Goal: Task Accomplishment & Management: Manage account settings

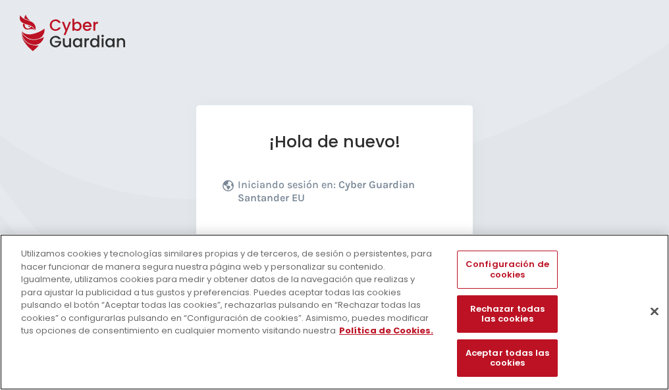
scroll to position [161, 0]
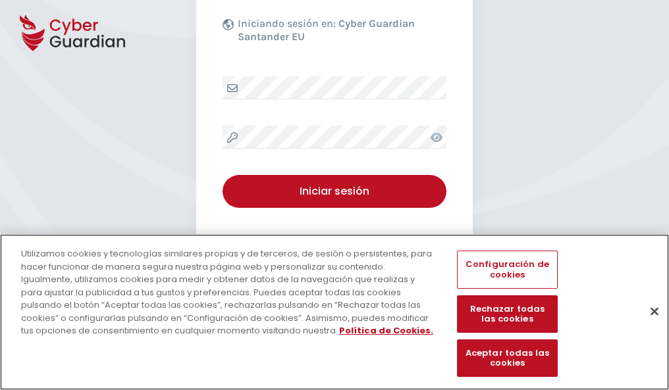
click at [648, 325] on button "Cerrar" at bounding box center [654, 311] width 29 height 29
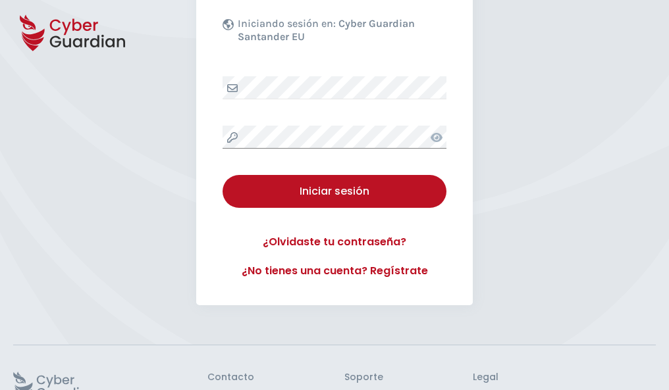
scroll to position [256, 0]
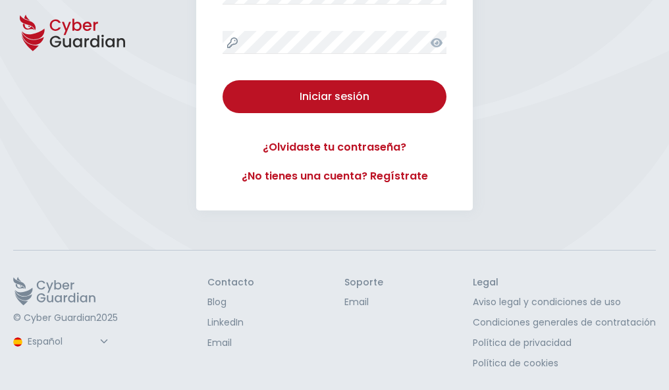
click at [222, 80] on button "Iniciar sesión" at bounding box center [334, 96] width 224 height 33
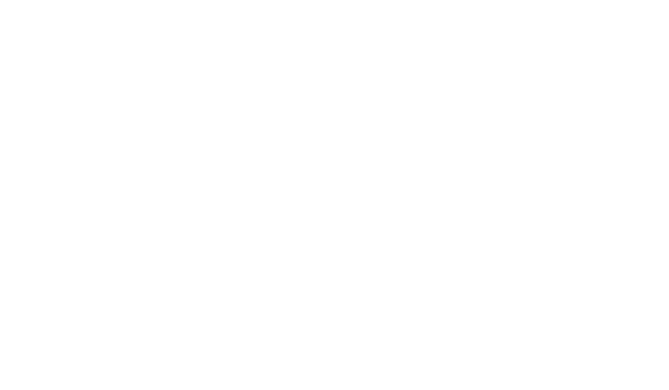
select select "Português (BR)"
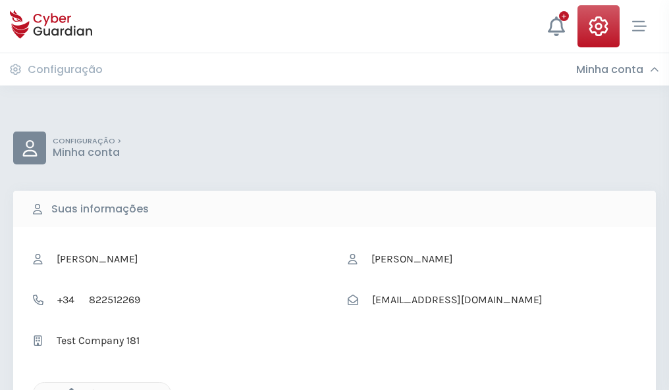
click at [68, 389] on icon "button" at bounding box center [68, 393] width 11 height 11
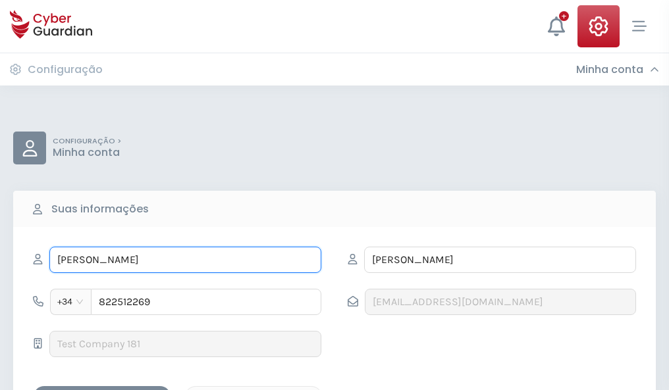
click at [185, 260] on input "MARISA" at bounding box center [185, 260] width 272 height 26
type input "M"
type input "Rufina"
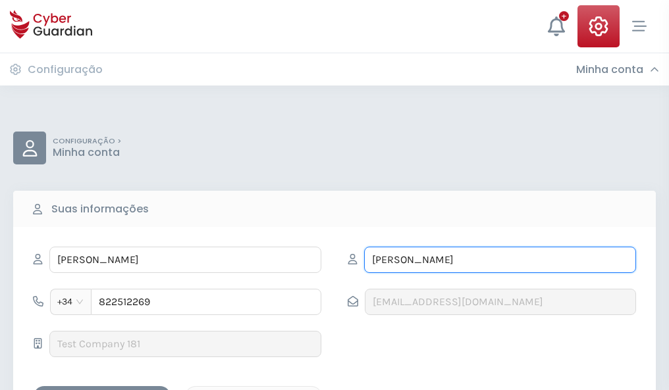
click at [499, 260] on input "PINEDO" at bounding box center [500, 260] width 272 height 26
type input "P"
type input "Gras"
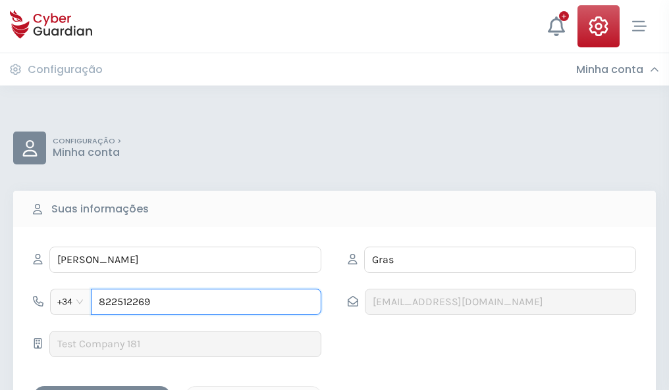
click at [206, 302] on input "822512269" at bounding box center [206, 302] width 230 height 26
type input "8"
type input "984660562"
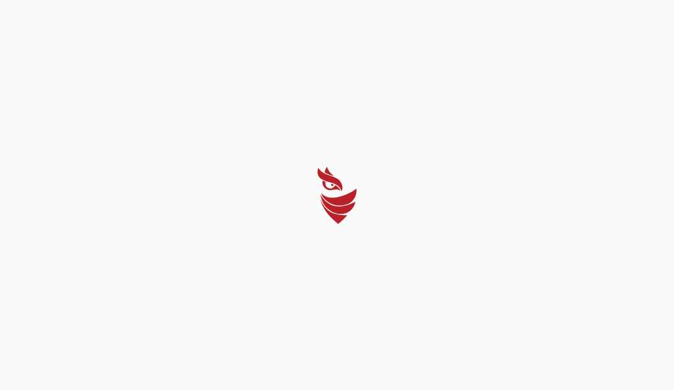
select select "Português (BR)"
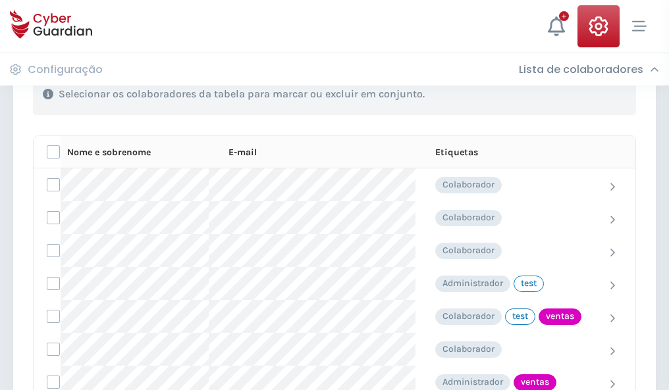
scroll to position [596, 0]
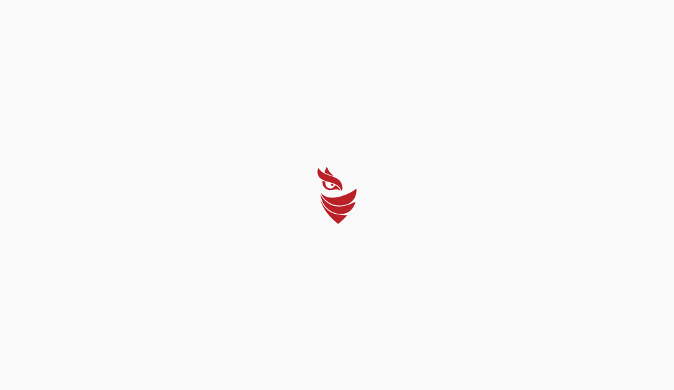
select select "Português (BR)"
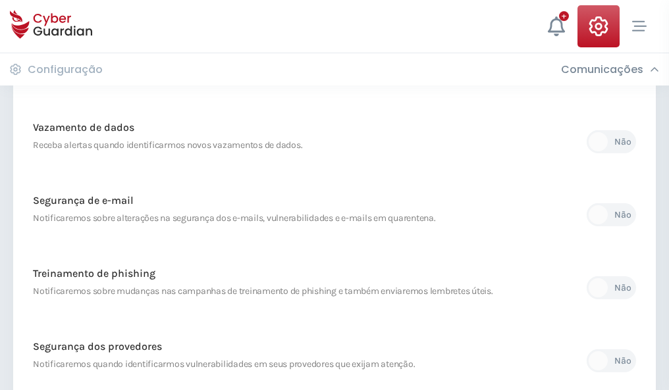
scroll to position [693, 0]
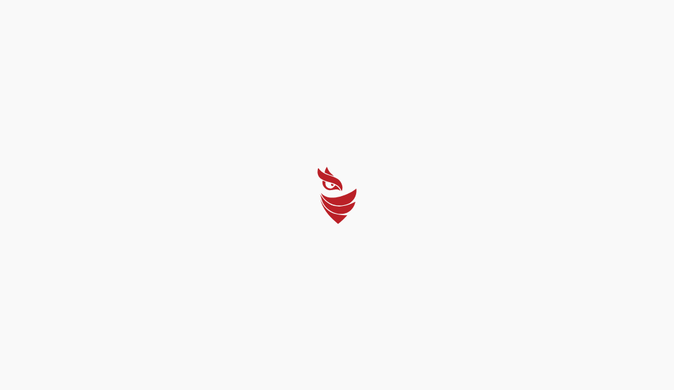
select select "Português (BR)"
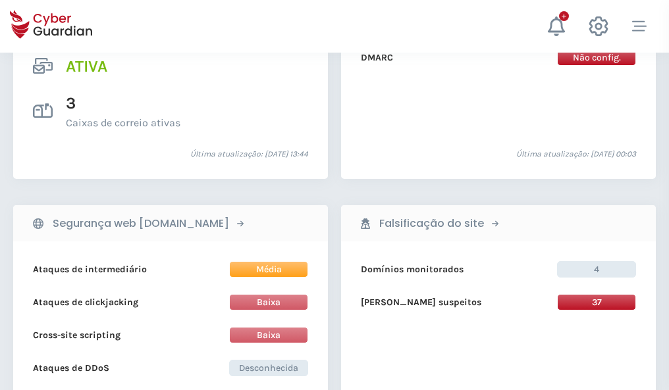
scroll to position [1337, 0]
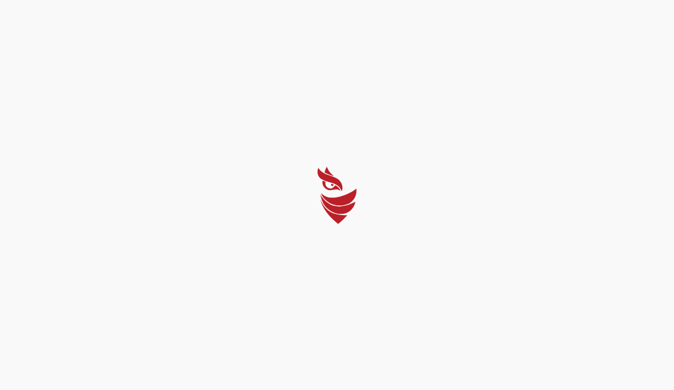
select select "Português (BR)"
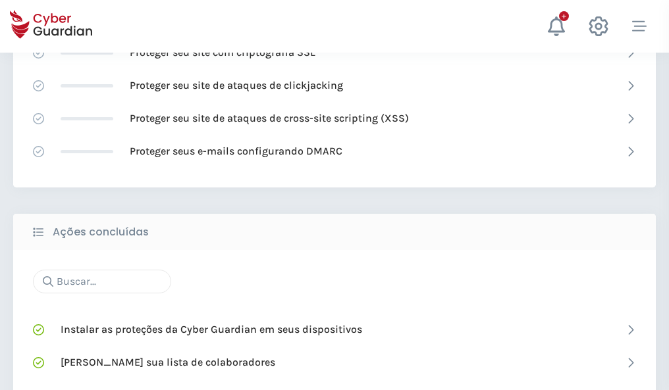
scroll to position [877, 0]
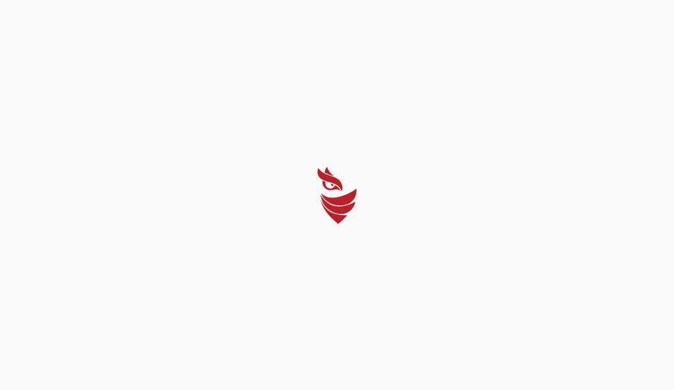
select select "Português (BR)"
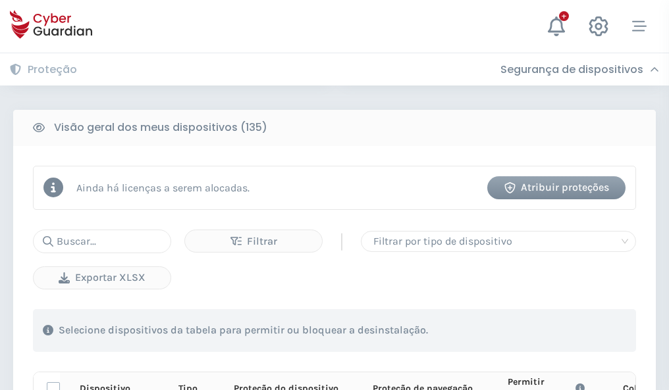
scroll to position [1163, 0]
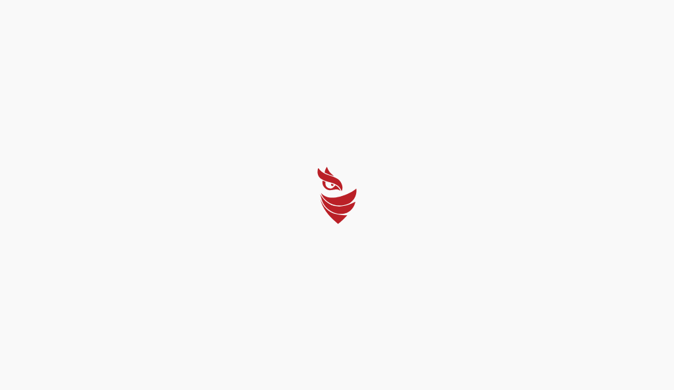
select select "Português (BR)"
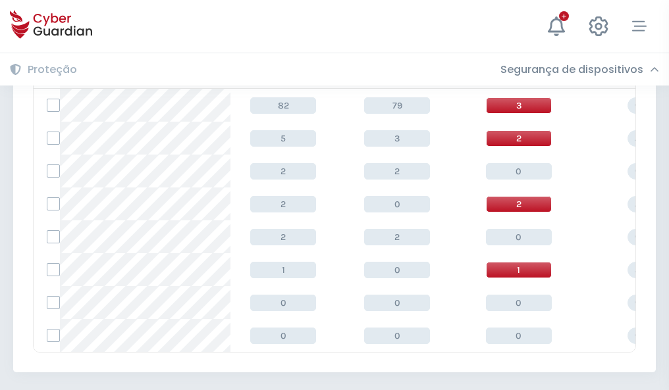
scroll to position [611, 0]
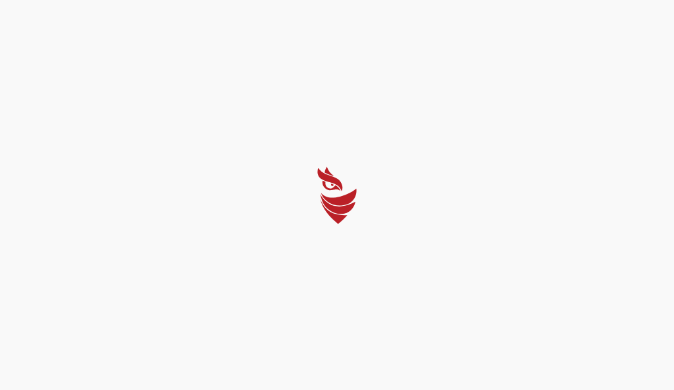
select select "Português (BR)"
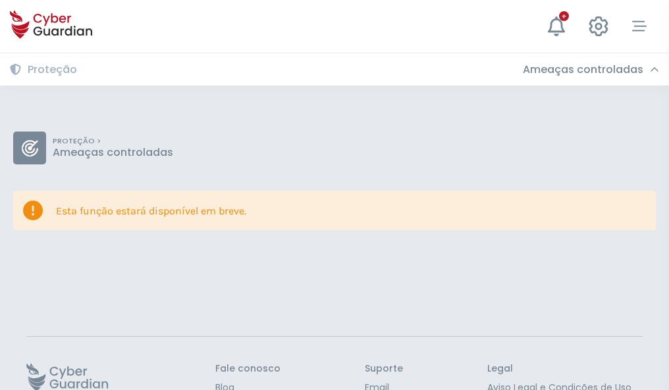
scroll to position [86, 0]
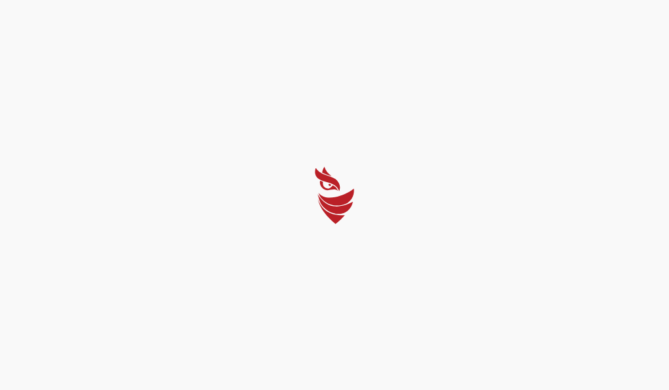
select select "Português (BR)"
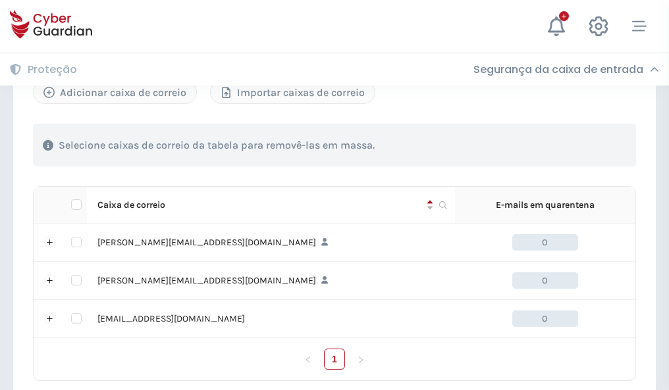
scroll to position [610, 0]
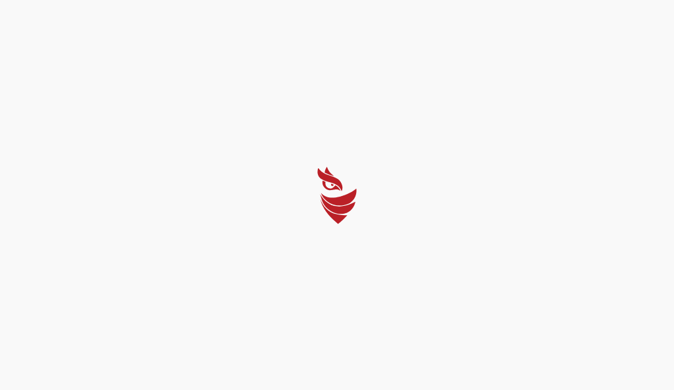
select select "Português (BR)"
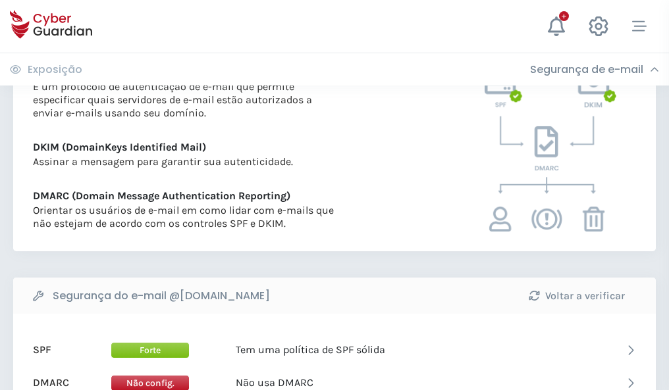
scroll to position [710, 0]
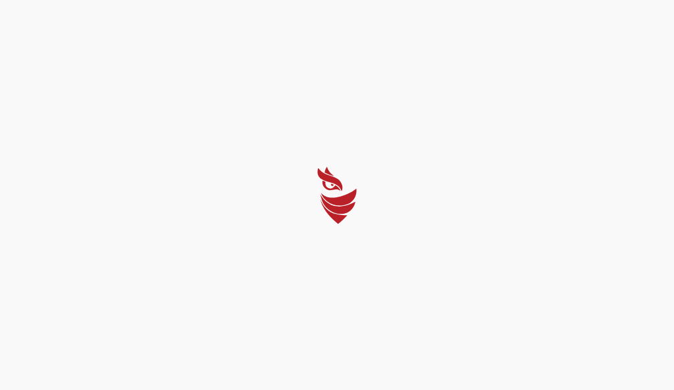
select select "Português (BR)"
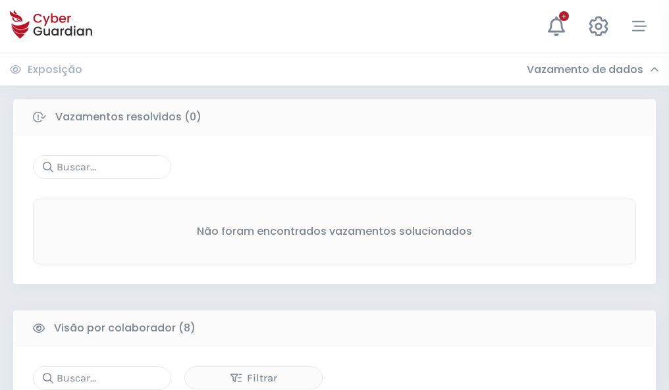
scroll to position [1121, 0]
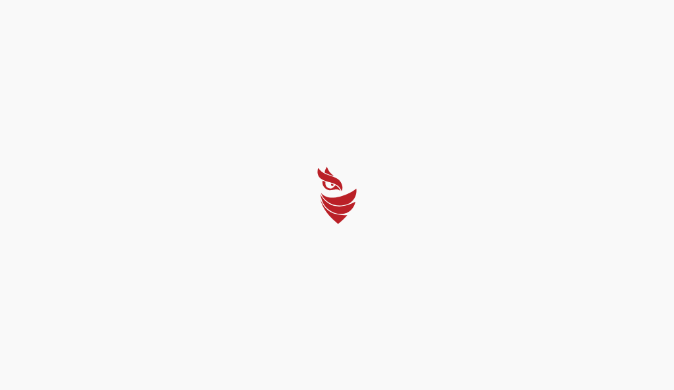
select select "Português (BR)"
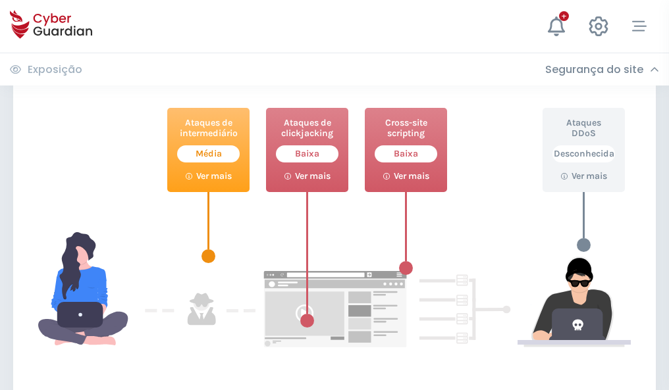
scroll to position [717, 0]
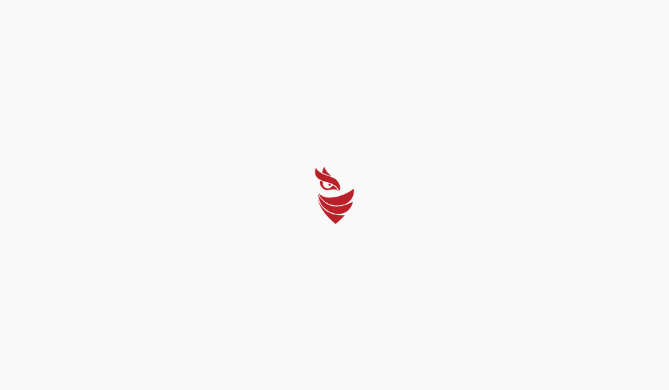
select select "Português (BR)"
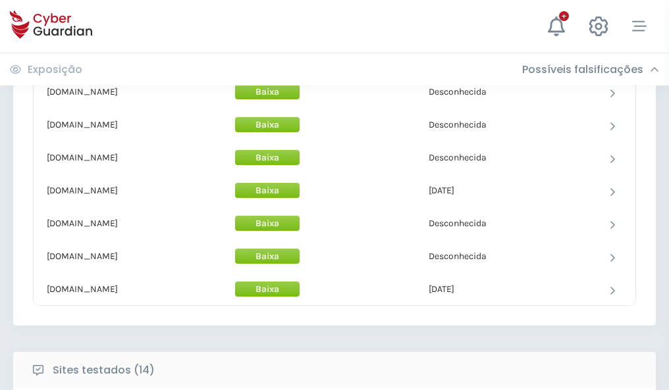
scroll to position [1283, 0]
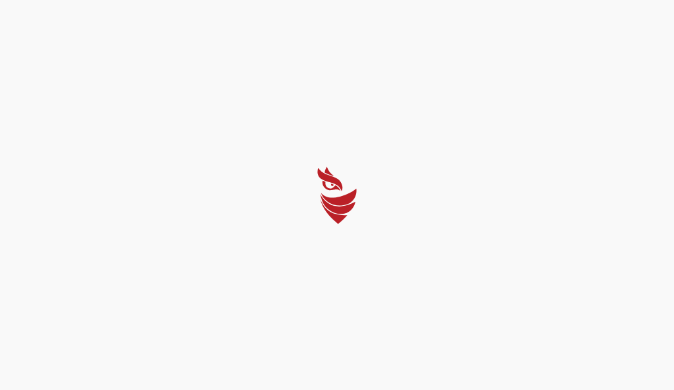
select select "Português (BR)"
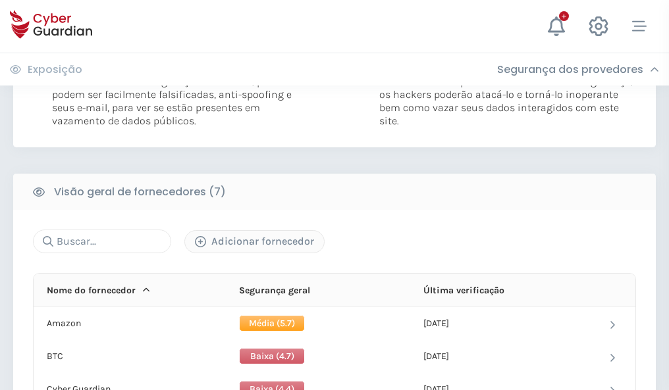
scroll to position [868, 0]
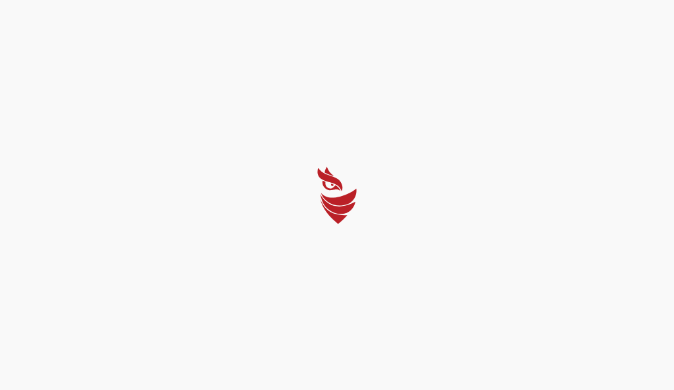
select select "Português (BR)"
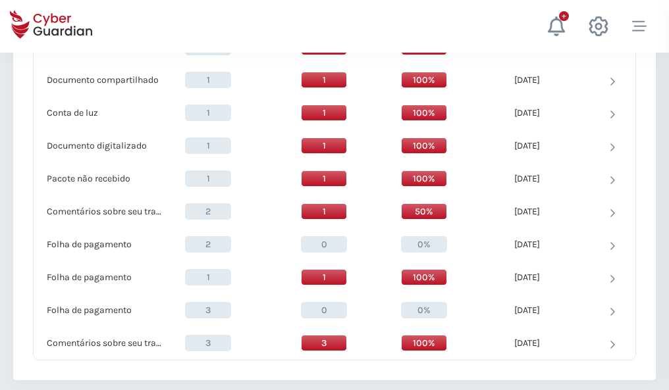
scroll to position [1364, 0]
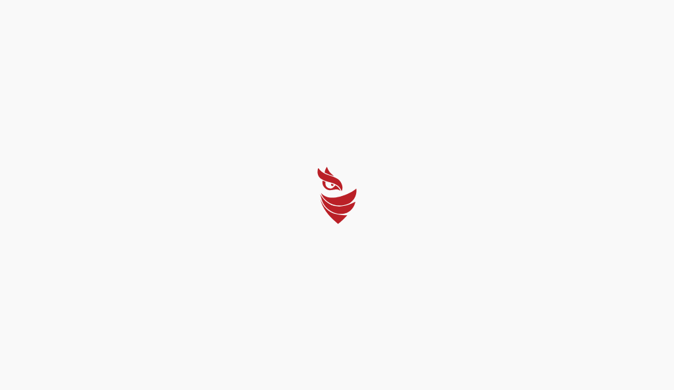
select select "Português (BR)"
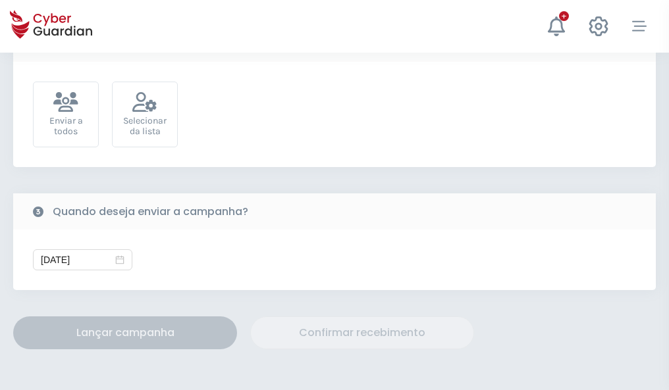
scroll to position [482, 0]
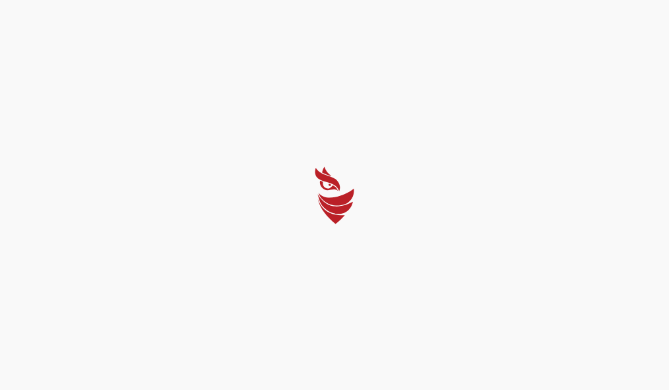
select select "Português (BR)"
